Goal: Check status

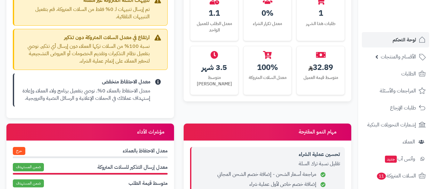
scroll to position [385, 0]
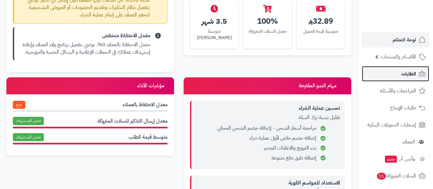
click at [408, 73] on span "الطلبات" at bounding box center [409, 73] width 15 height 9
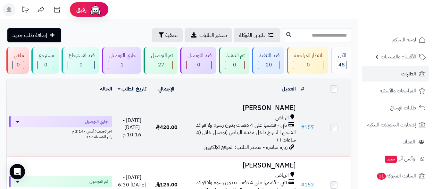
click at [237, 126] on span "تابي - قسّمها على 4 دفعات بدون رسوم ولا فوائد" at bounding box center [241, 125] width 91 height 7
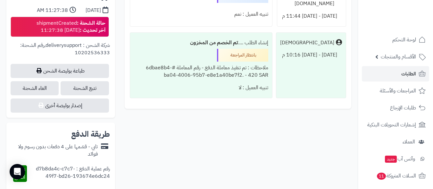
scroll to position [321, 0]
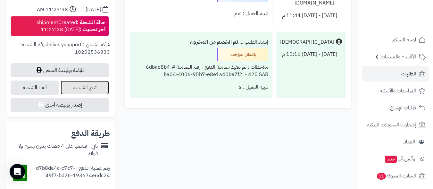
click at [87, 89] on link "تتبع الشحنة" at bounding box center [85, 88] width 48 height 14
